Goal: Task Accomplishment & Management: Use online tool/utility

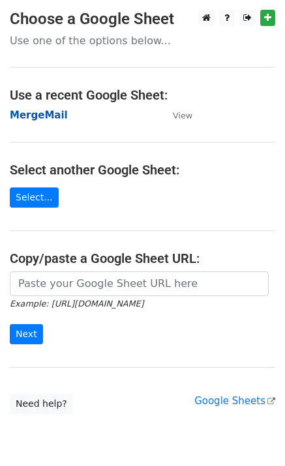
click at [44, 119] on strong "MergeMail" at bounding box center [39, 115] width 58 height 12
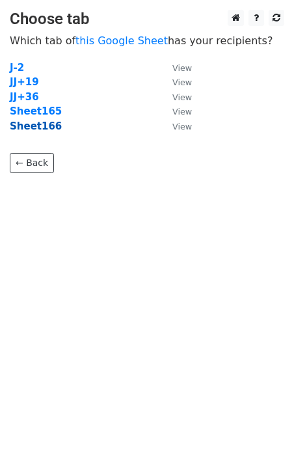
click at [35, 125] on strong "Sheet166" at bounding box center [36, 127] width 52 height 12
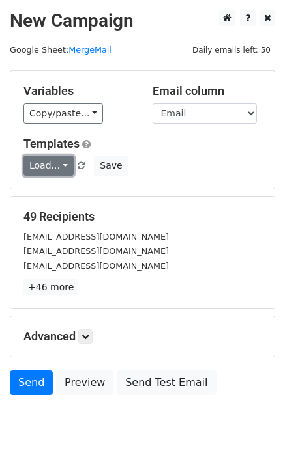
click at [49, 169] on link "Load..." at bounding box center [48, 166] width 50 height 20
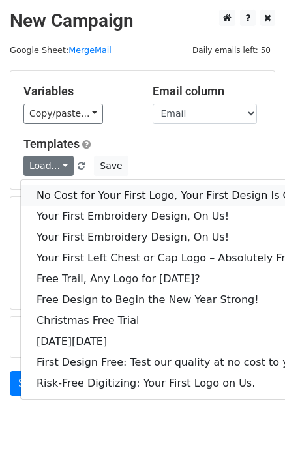
click at [63, 199] on link "No Cost for Your First Logo, Your First Design Is On Us!" at bounding box center [177, 195] width 313 height 21
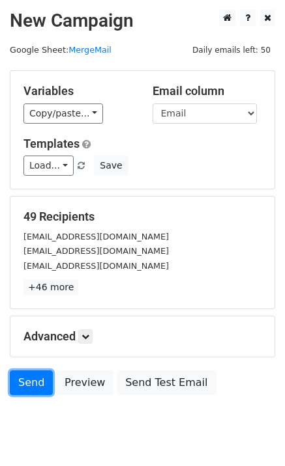
drag, startPoint x: 29, startPoint y: 388, endPoint x: 3, endPoint y: 393, distance: 26.1
click at [29, 388] on link "Send" at bounding box center [31, 383] width 43 height 25
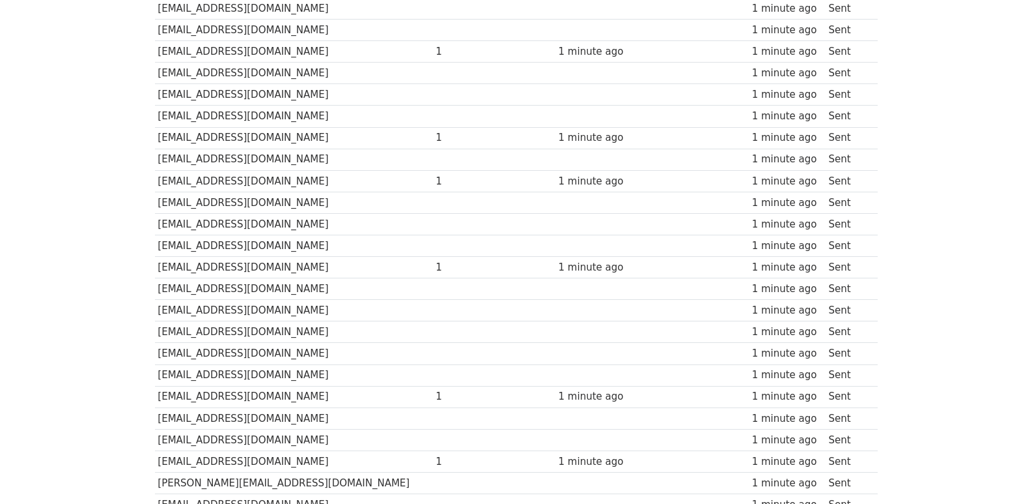
scroll to position [885, 0]
